Goal: Information Seeking & Learning: Learn about a topic

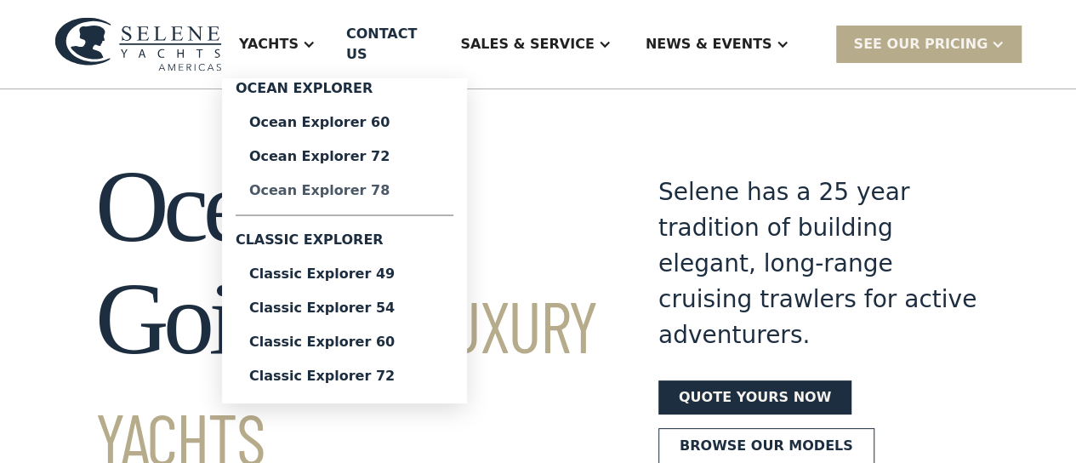
click at [291, 197] on div "Ocean Explorer 78" at bounding box center [344, 191] width 191 height 14
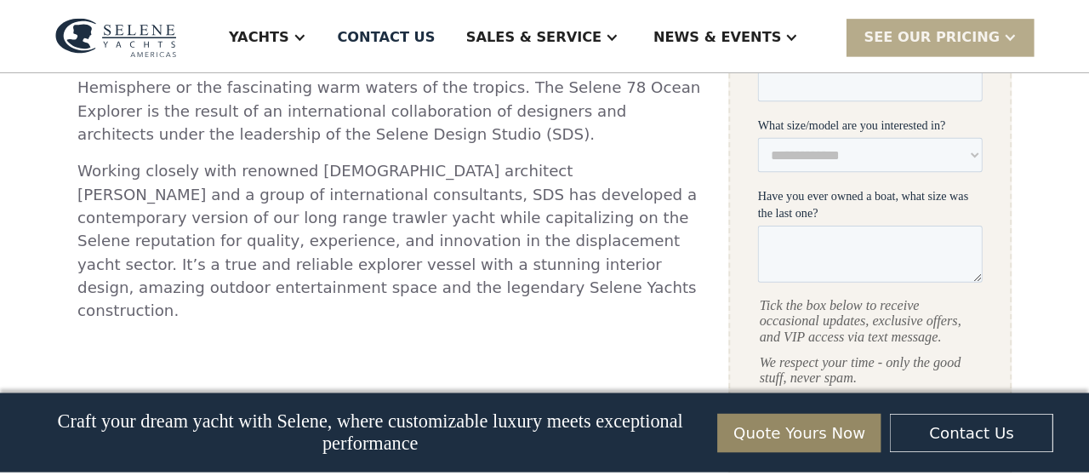
scroll to position [681, 0]
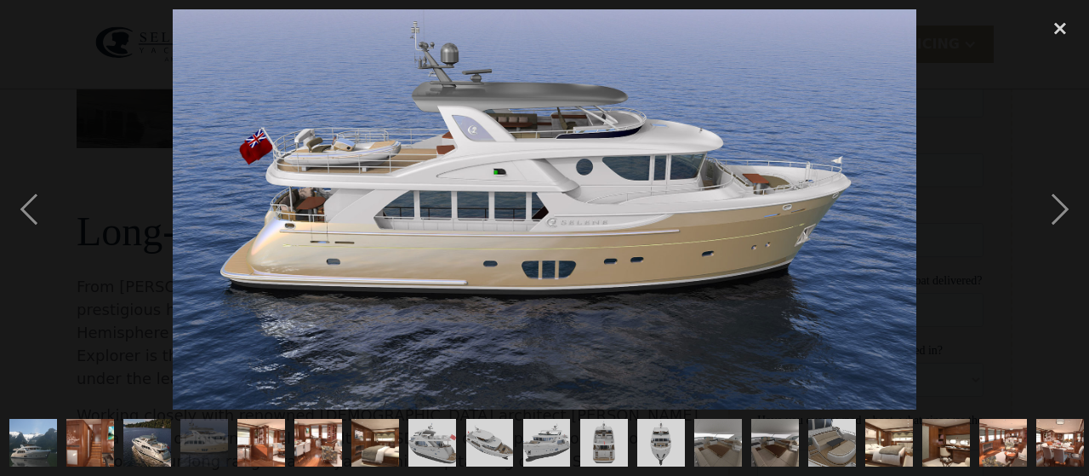
click at [20, 420] on img "show item 1 of 25" at bounding box center [32, 443] width 77 height 48
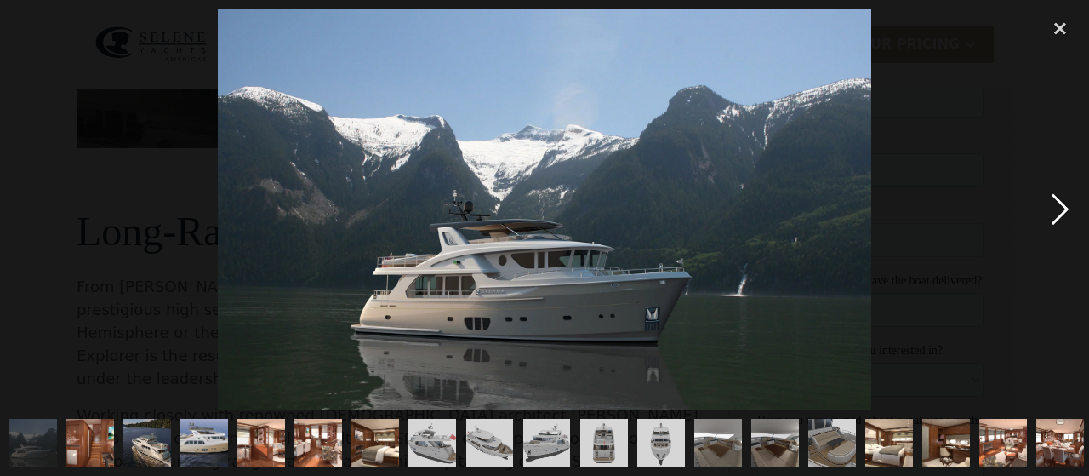
click at [1069, 208] on div "next image" at bounding box center [1060, 209] width 58 height 400
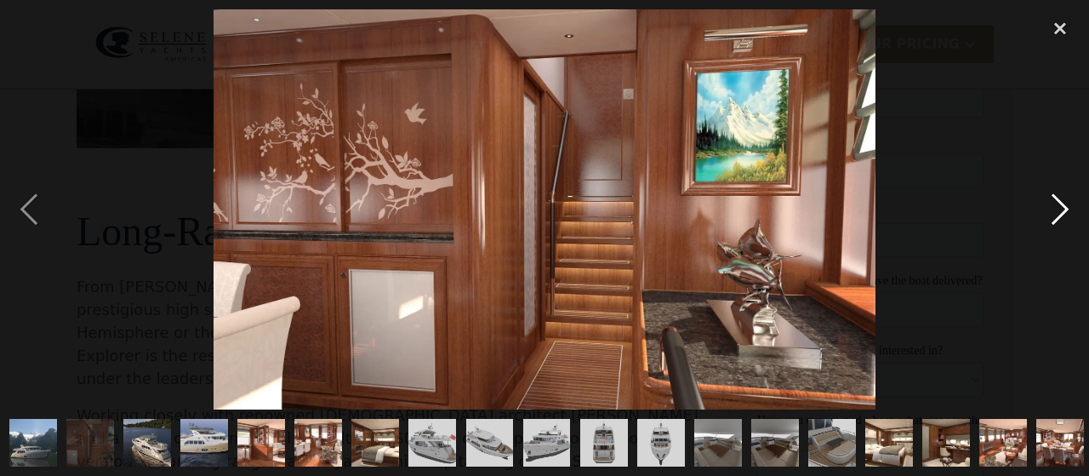
click at [1069, 208] on div "next image" at bounding box center [1060, 209] width 58 height 400
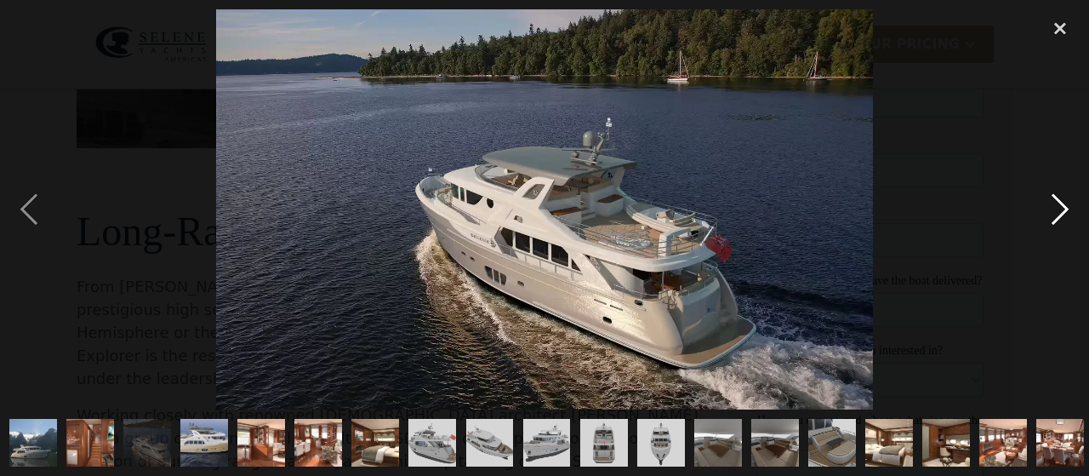
click at [1069, 208] on div "next image" at bounding box center [1060, 209] width 58 height 400
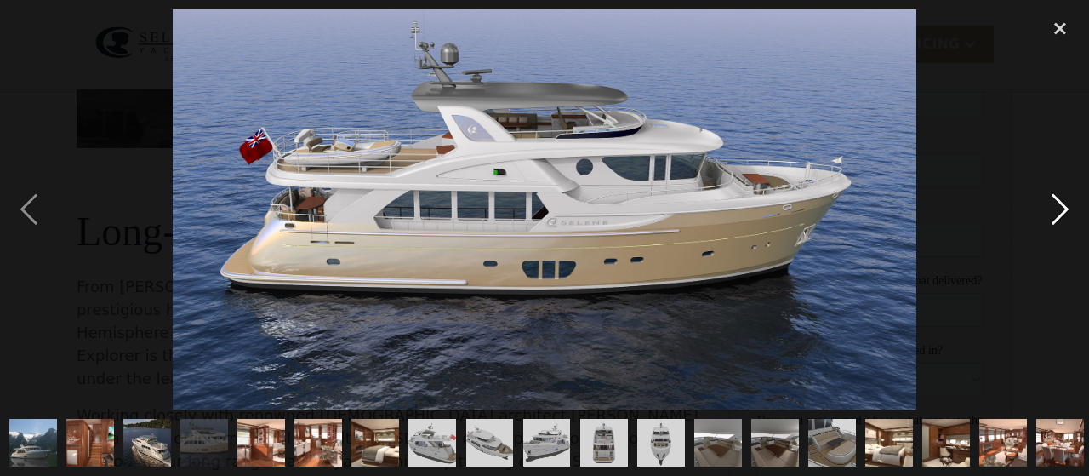
click at [1069, 208] on div "next image" at bounding box center [1060, 209] width 58 height 400
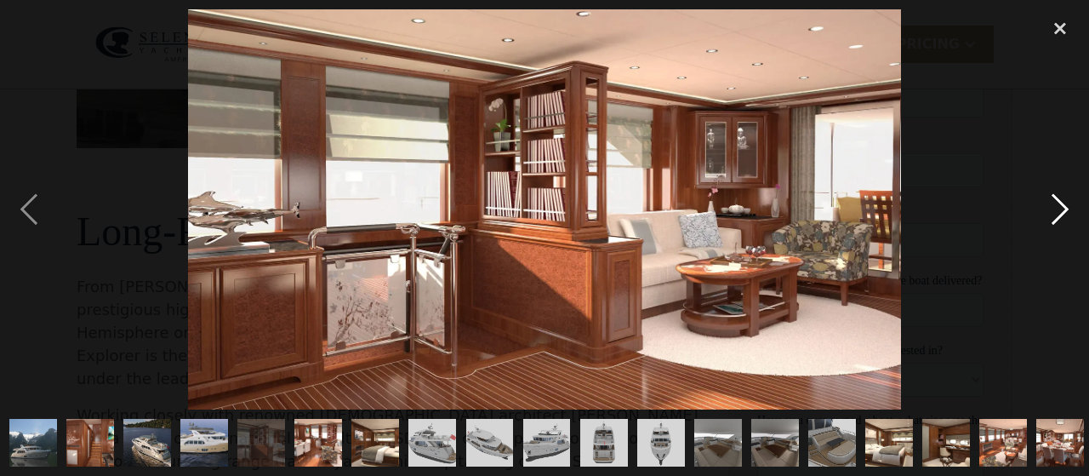
click at [1069, 208] on div "next image" at bounding box center [1060, 209] width 58 height 400
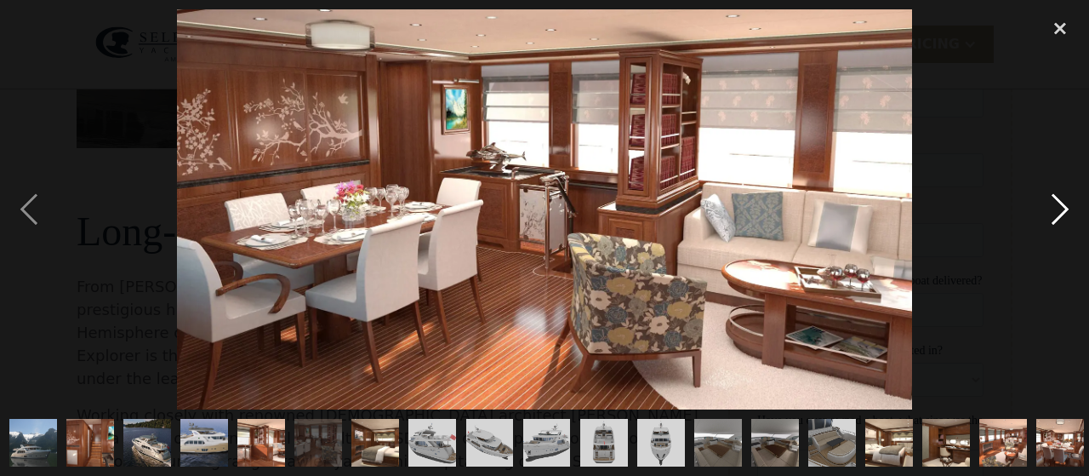
click at [1069, 208] on div "next image" at bounding box center [1060, 209] width 58 height 400
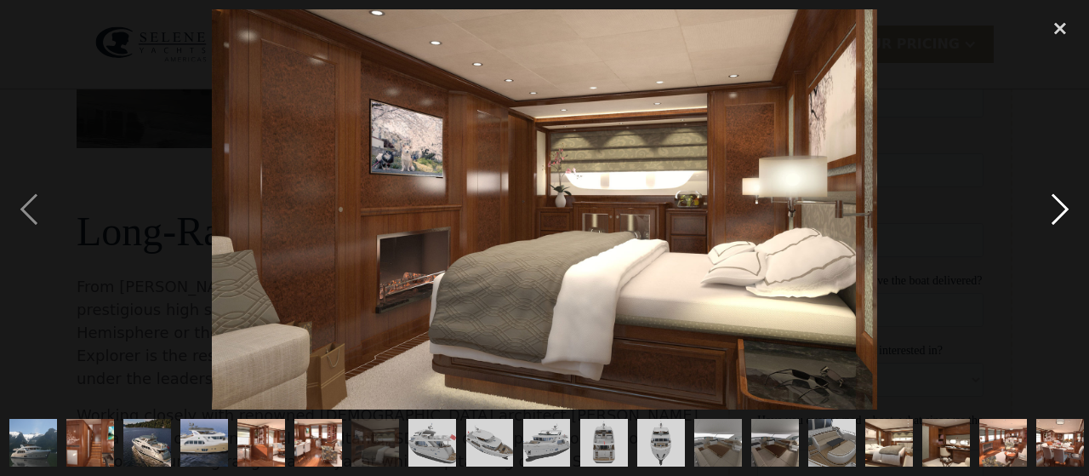
click at [1069, 208] on div "next image" at bounding box center [1060, 209] width 58 height 400
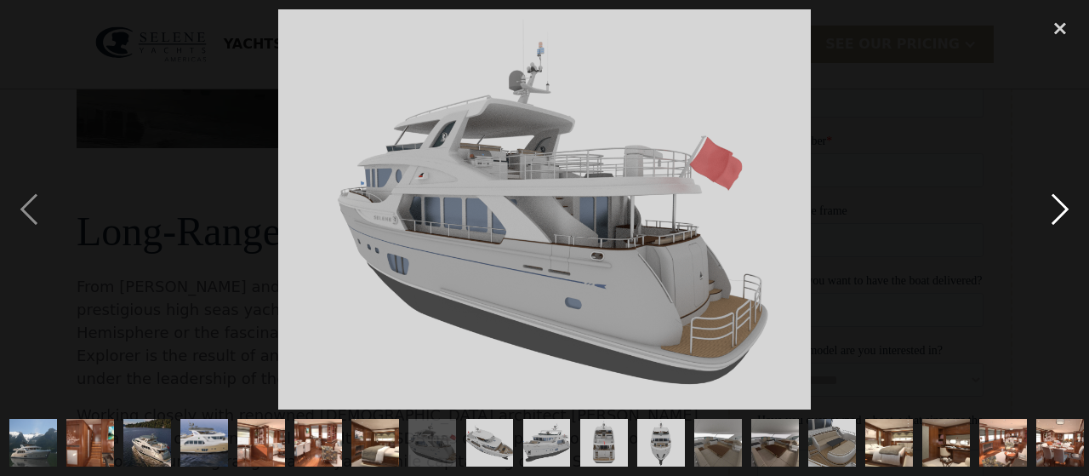
click at [1069, 208] on div "next image" at bounding box center [1060, 209] width 58 height 400
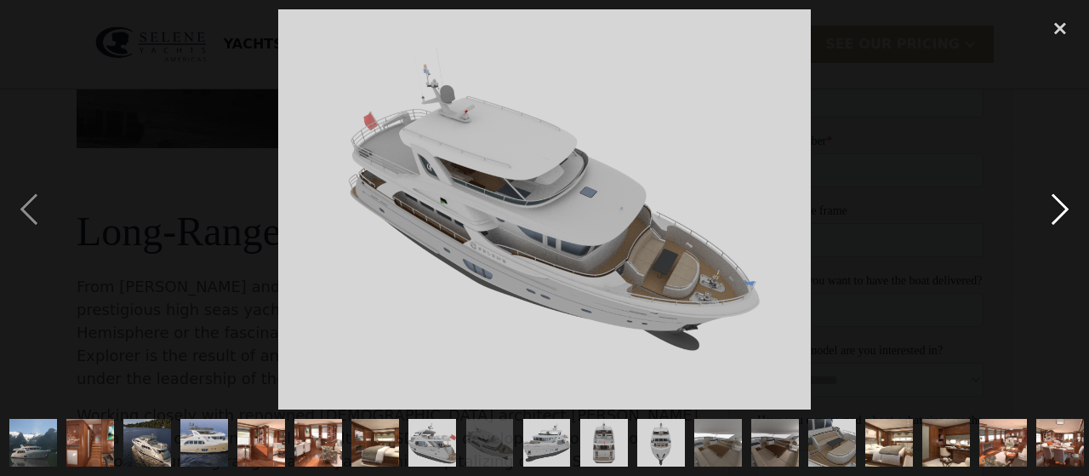
click at [1069, 208] on div "next image" at bounding box center [1060, 209] width 58 height 400
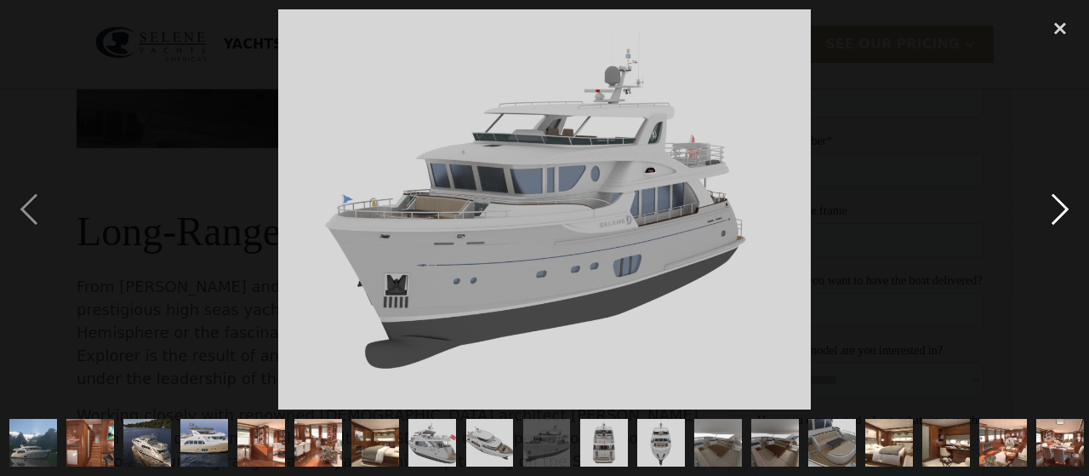
click at [1069, 208] on div "next image" at bounding box center [1060, 209] width 58 height 400
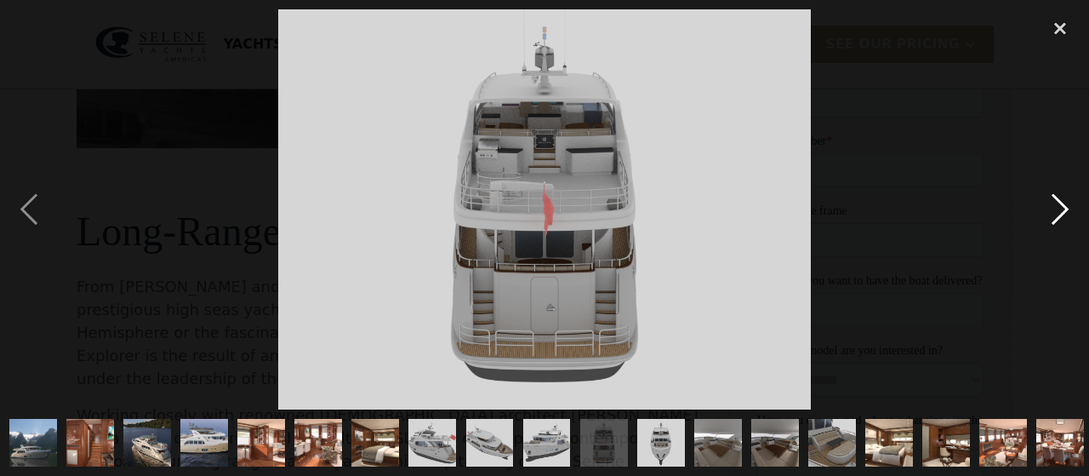
click at [1069, 208] on div "next image" at bounding box center [1060, 209] width 58 height 400
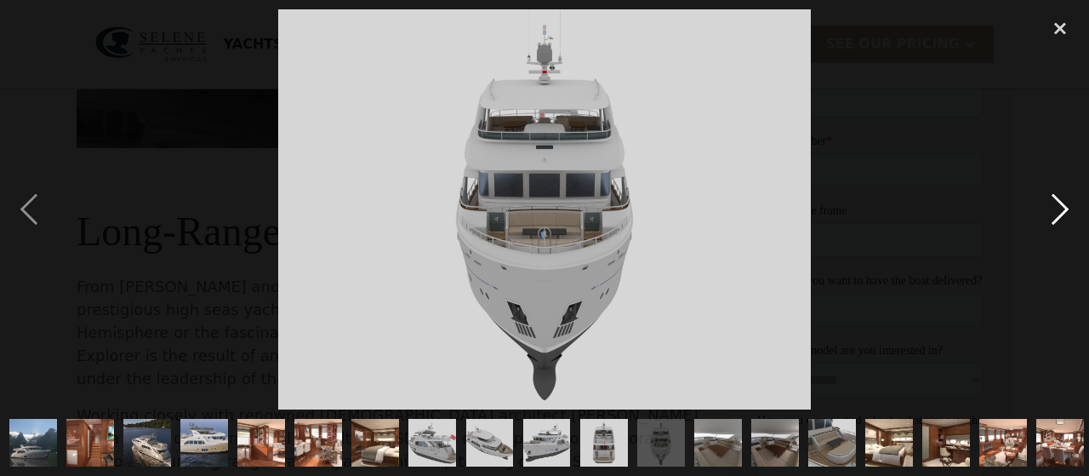
click at [1069, 208] on div "next image" at bounding box center [1060, 209] width 58 height 400
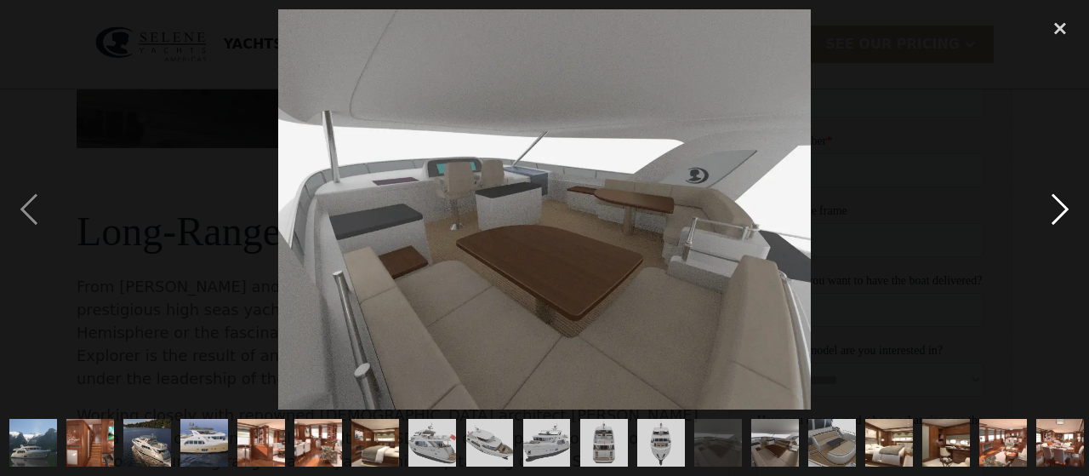
click at [1069, 208] on div "next image" at bounding box center [1060, 209] width 58 height 400
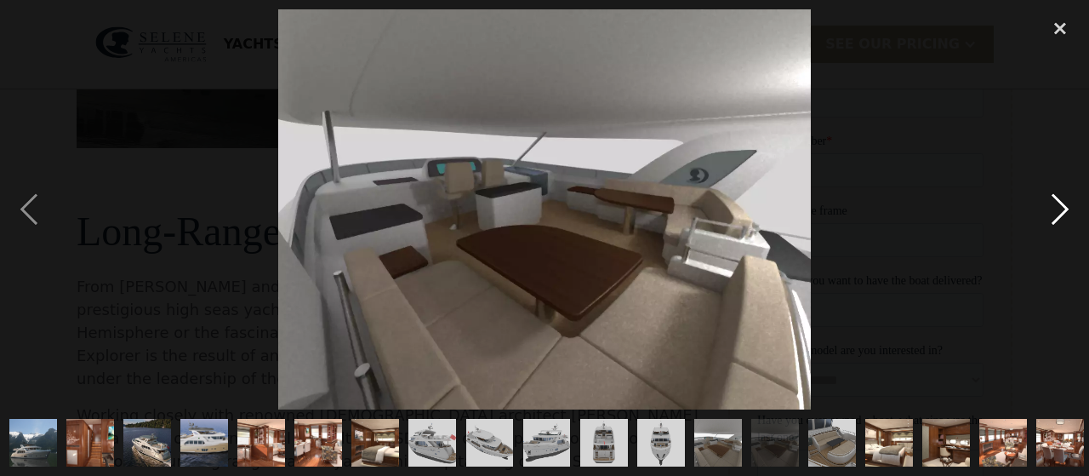
click at [1069, 208] on div "next image" at bounding box center [1060, 209] width 58 height 400
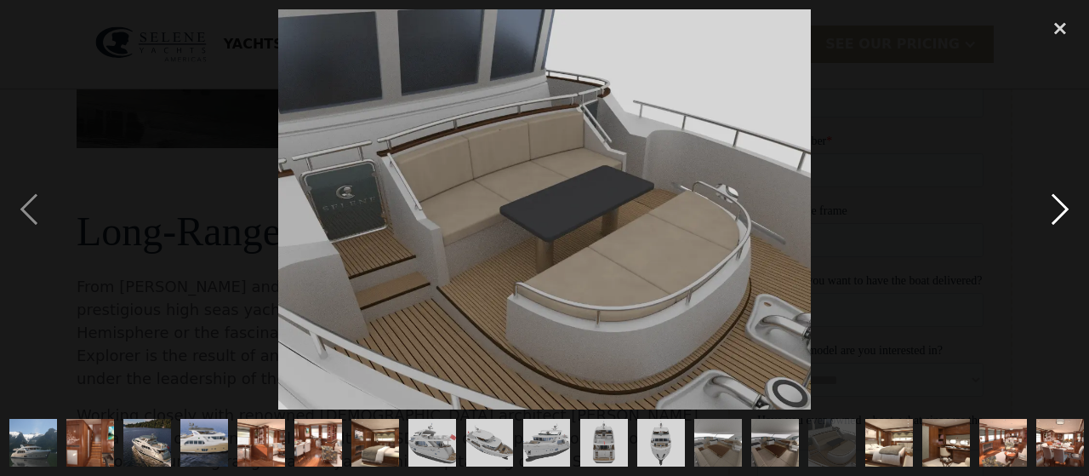
click at [1069, 208] on div "next image" at bounding box center [1060, 209] width 58 height 400
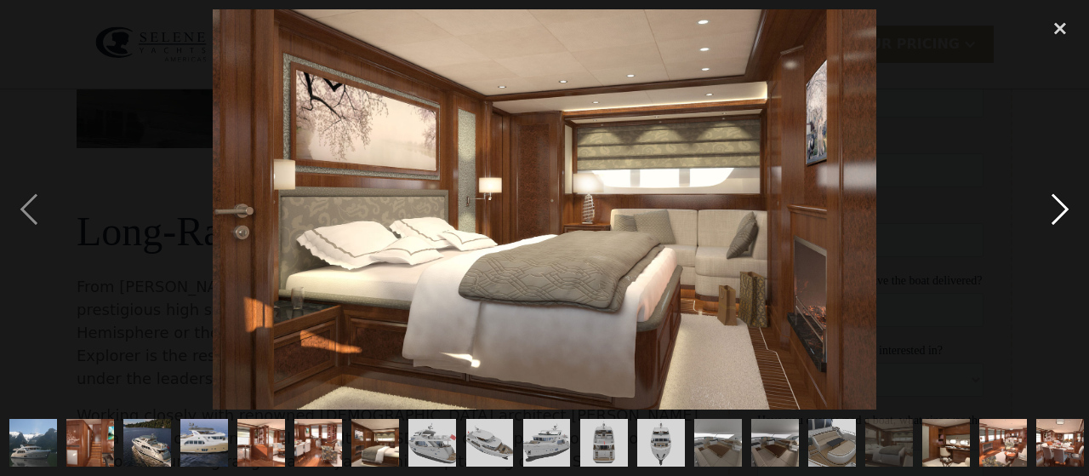
click at [1064, 205] on div "next image" at bounding box center [1060, 209] width 58 height 400
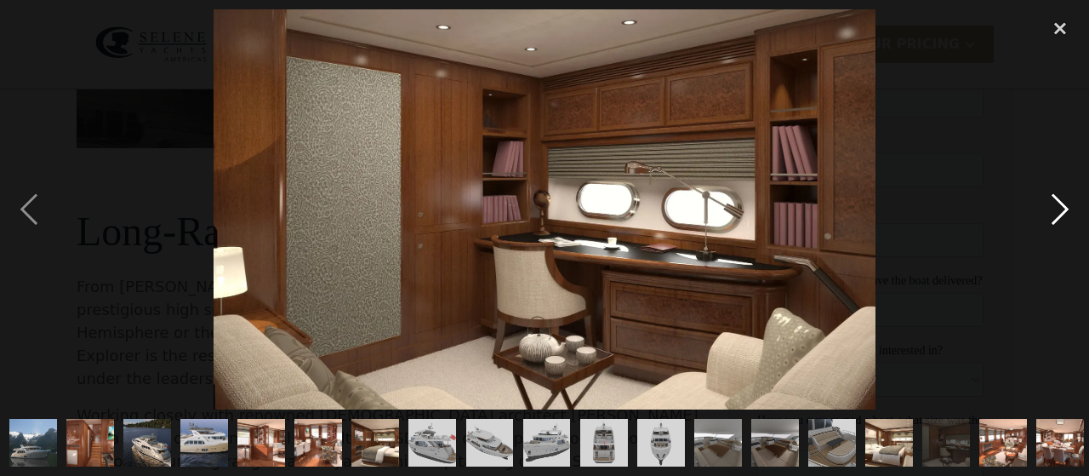
click at [1063, 204] on div "next image" at bounding box center [1060, 209] width 58 height 400
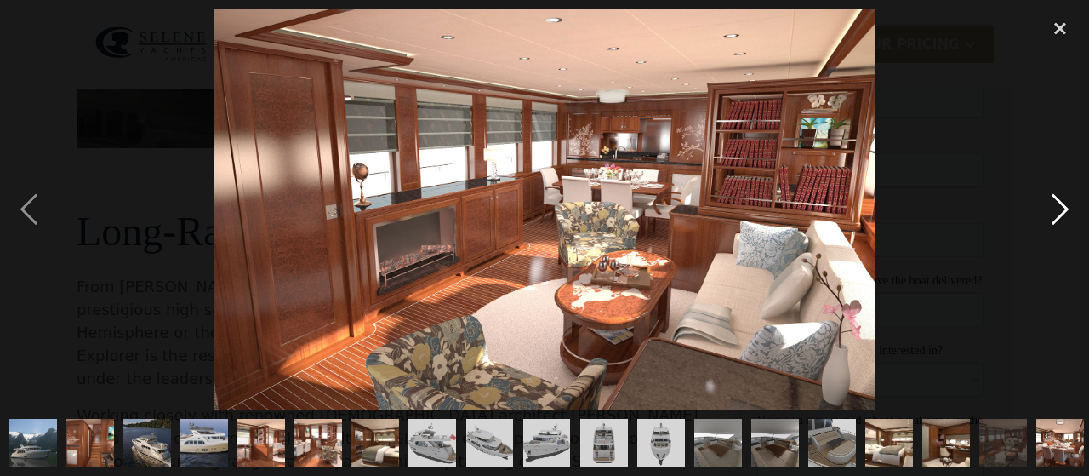
click at [1063, 204] on div "next image" at bounding box center [1060, 209] width 58 height 400
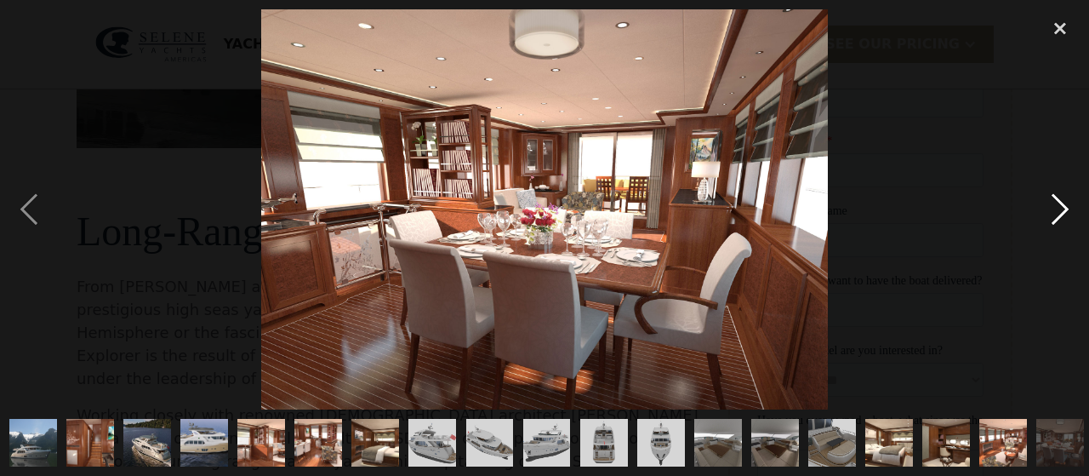
click at [1063, 204] on div "next image" at bounding box center [1060, 209] width 58 height 400
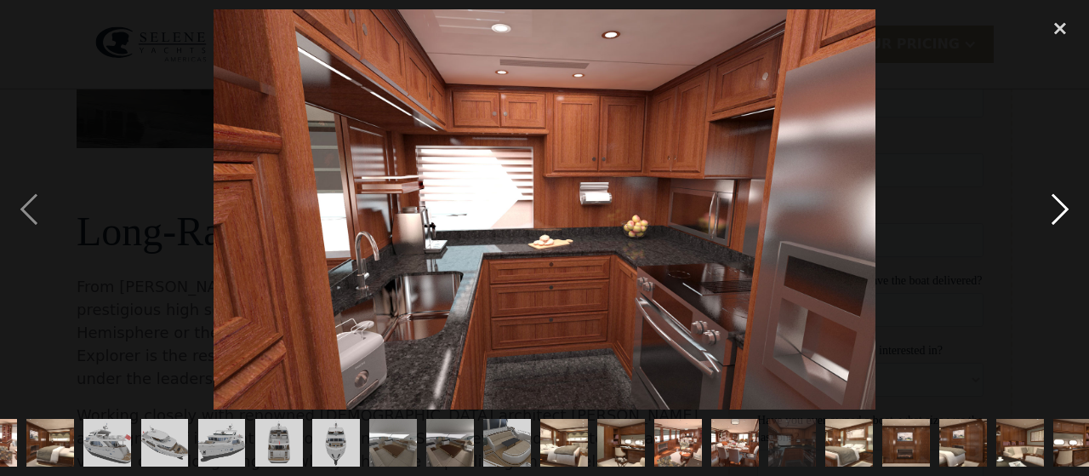
scroll to position [0, 347]
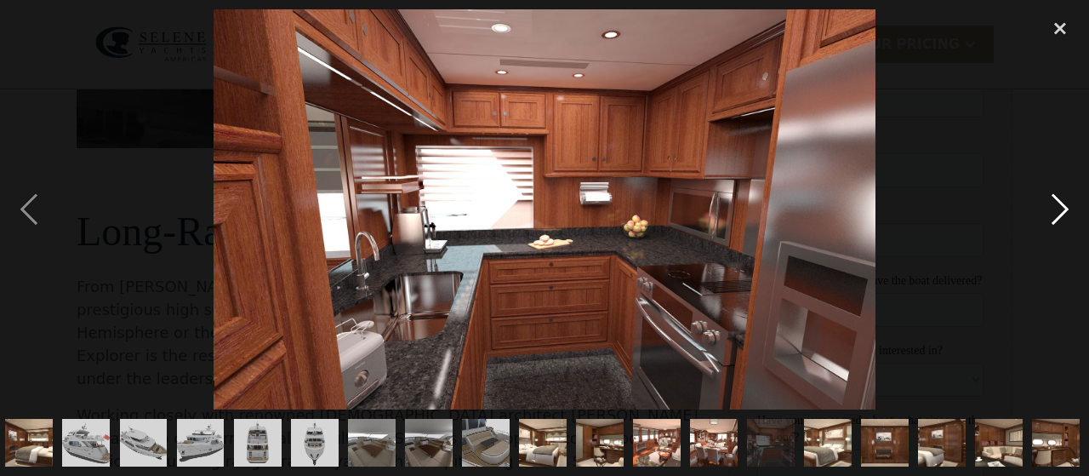
click at [1063, 204] on div "next image" at bounding box center [1060, 209] width 58 height 400
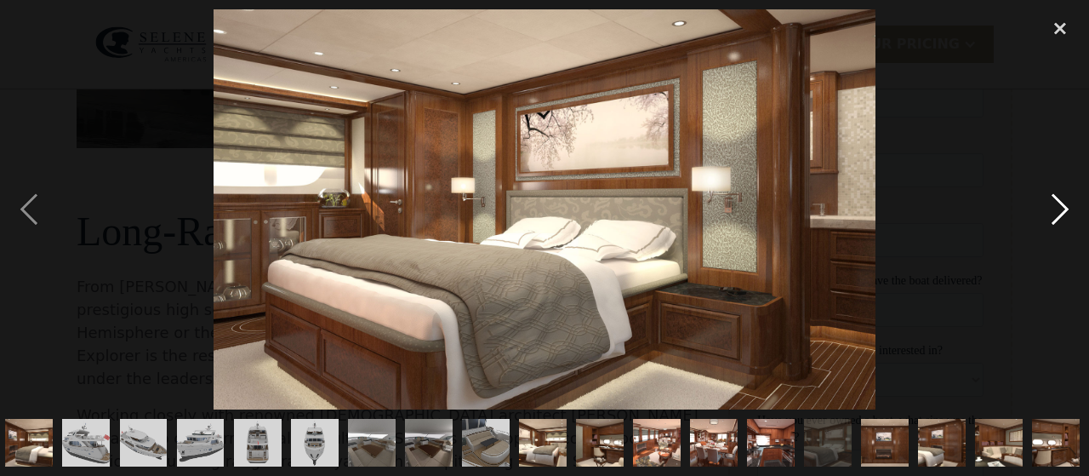
click at [1063, 204] on div "next image" at bounding box center [1060, 209] width 58 height 400
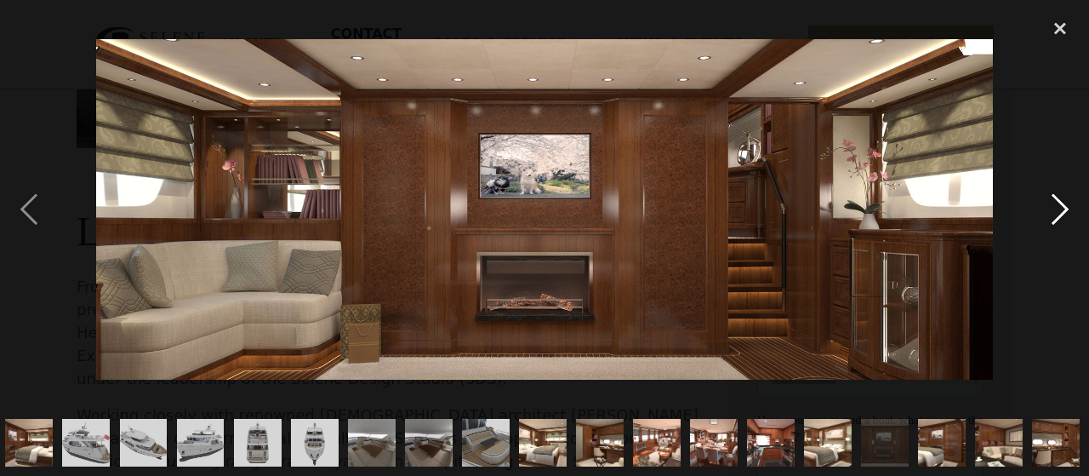
click at [1063, 204] on div "next image" at bounding box center [1060, 209] width 58 height 400
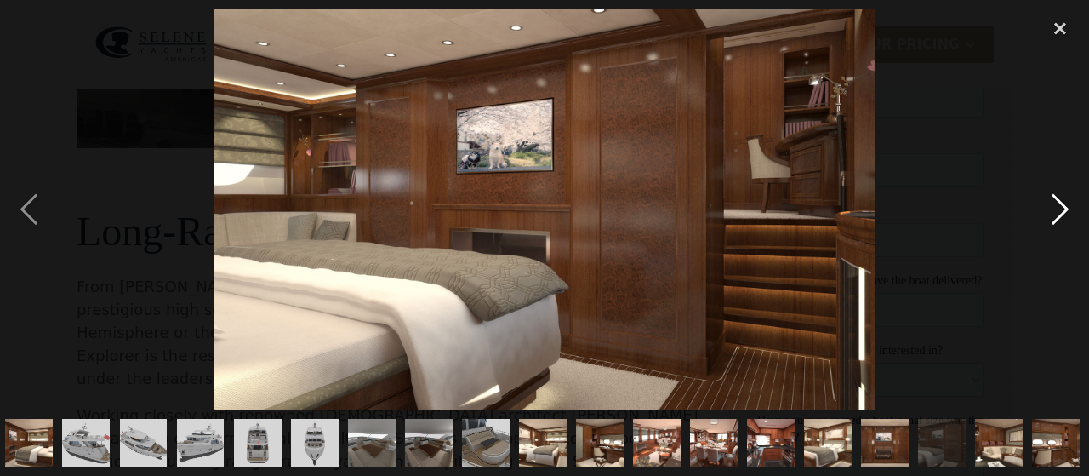
click at [1063, 204] on div "next image" at bounding box center [1060, 209] width 58 height 400
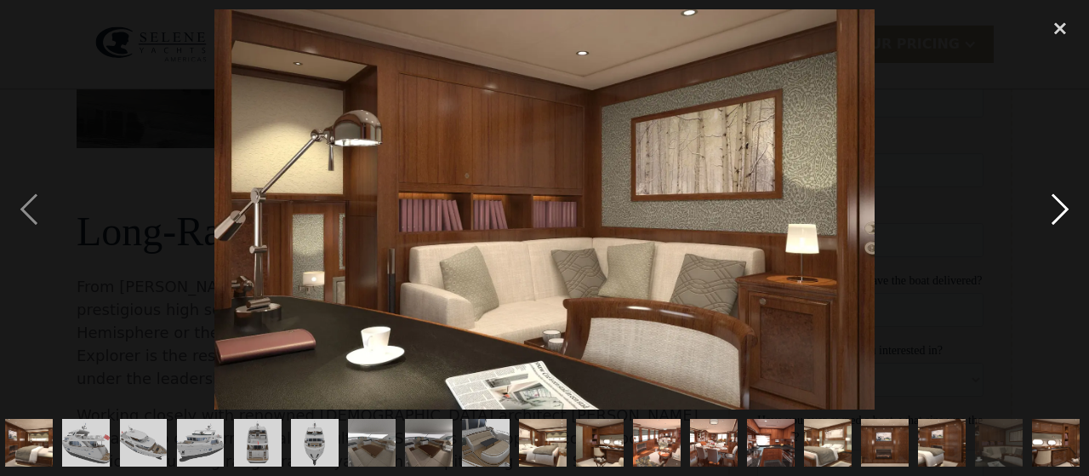
click at [1063, 204] on div "next image" at bounding box center [1060, 209] width 58 height 400
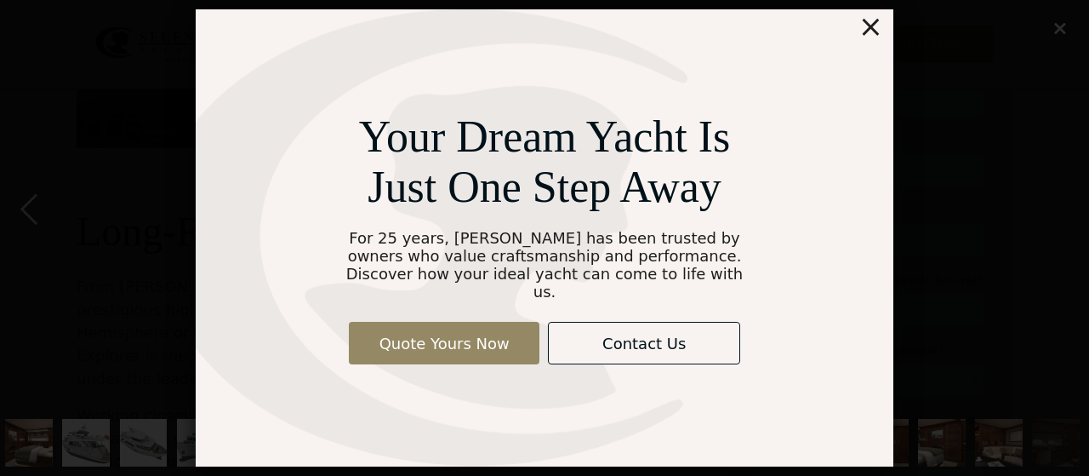
click at [874, 35] on div "×" at bounding box center [870, 26] width 25 height 34
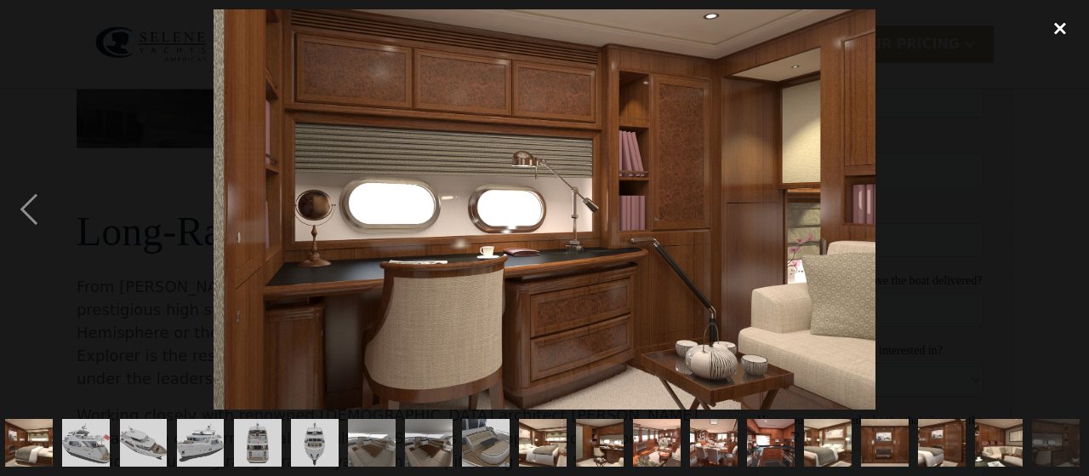
click at [1060, 29] on div "close lightbox" at bounding box center [1060, 27] width 58 height 37
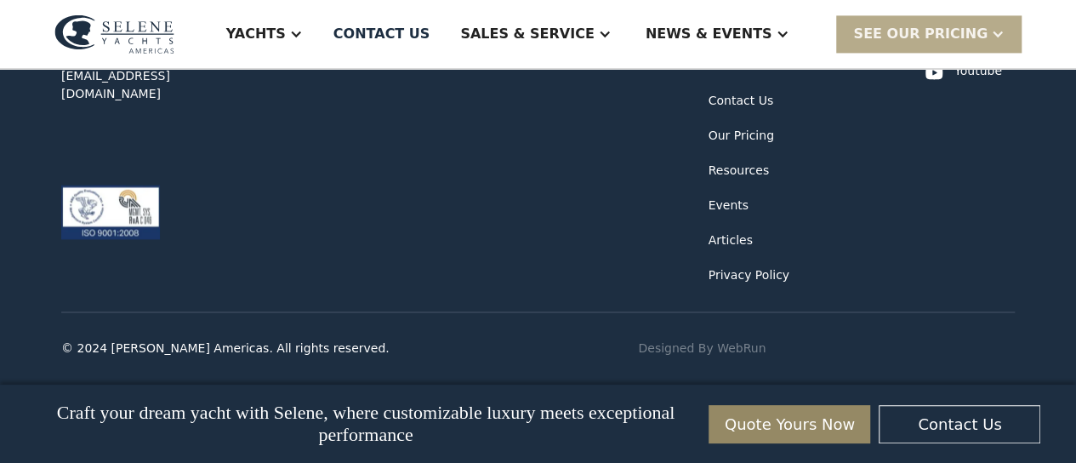
scroll to position [6147, 0]
